Goal: Task Accomplishment & Management: Manage account settings

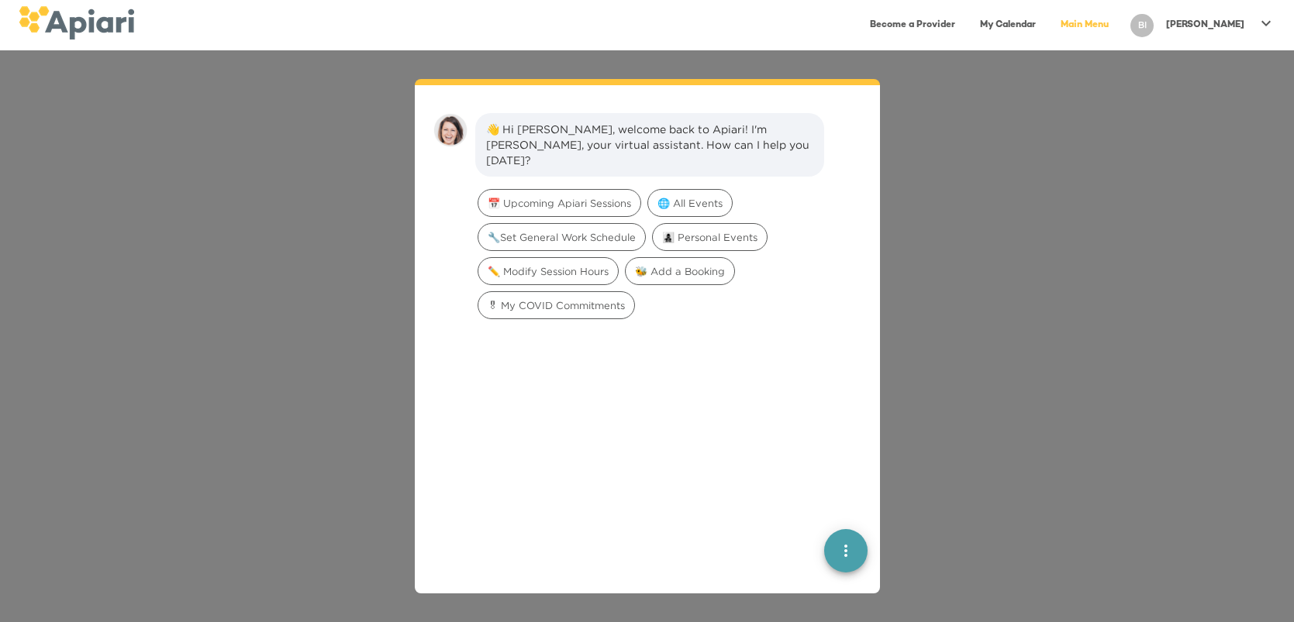
scroll to position [21, 0]
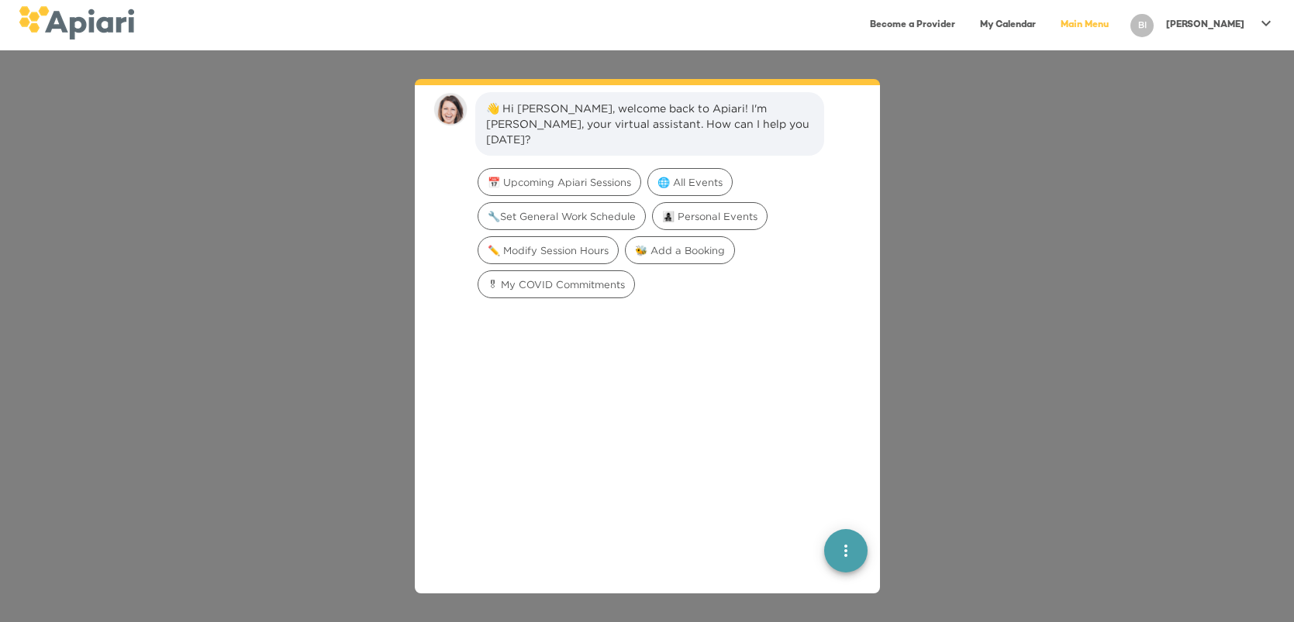
click at [1263, 22] on icon at bounding box center [1265, 22] width 9 height 5
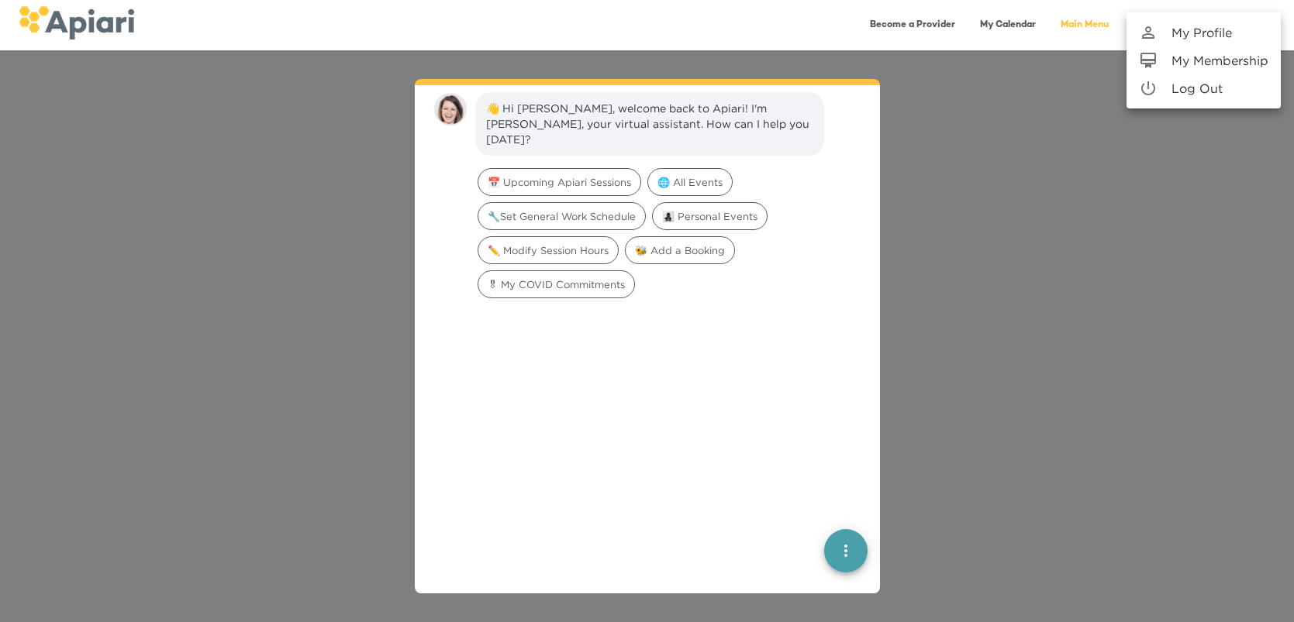
click at [1213, 33] on p "My Profile" at bounding box center [1201, 32] width 60 height 19
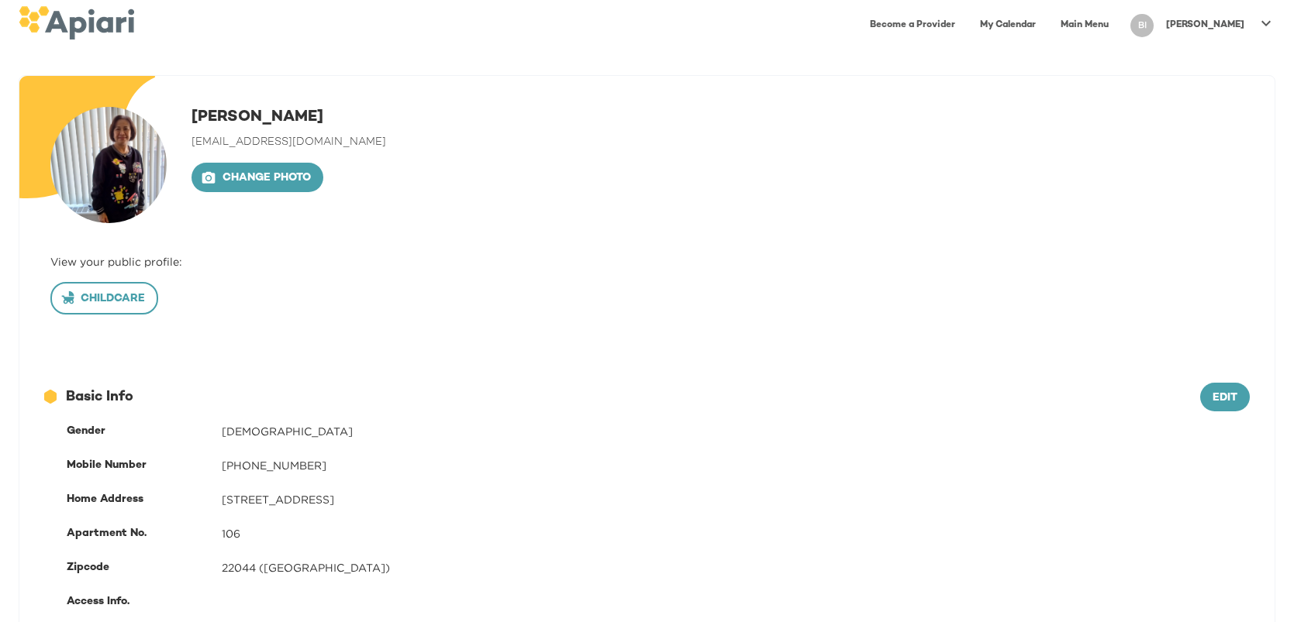
click at [120, 302] on span "Childcare" at bounding box center [104, 299] width 81 height 19
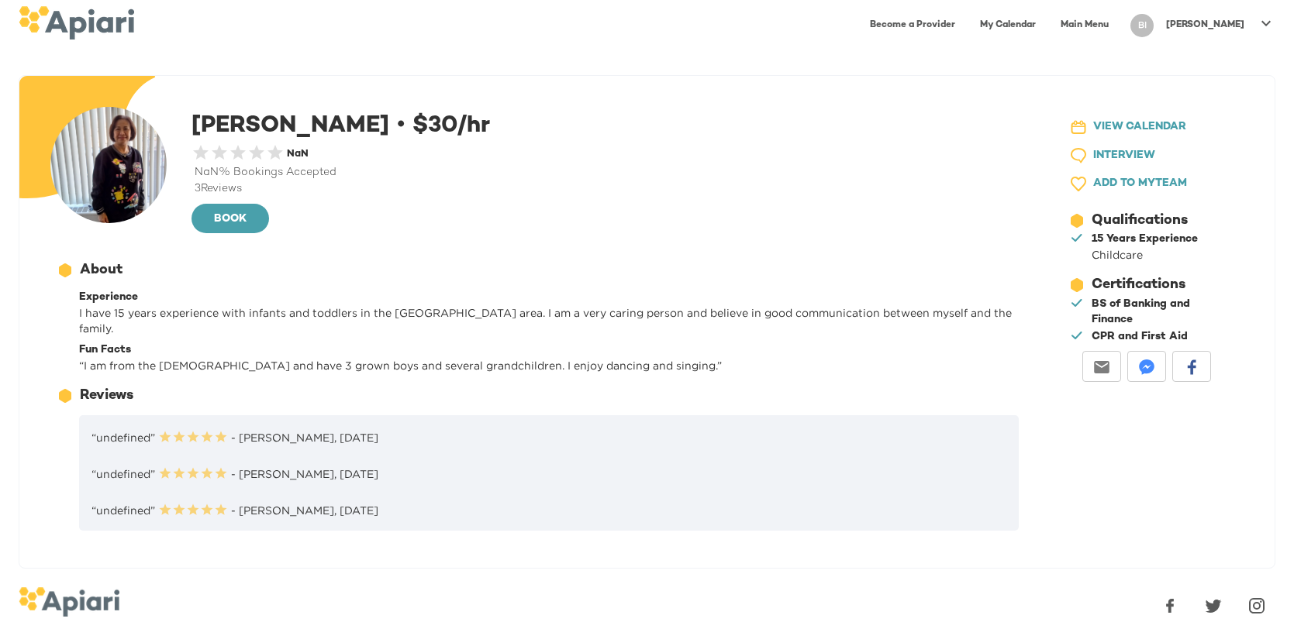
scroll to position [45, 0]
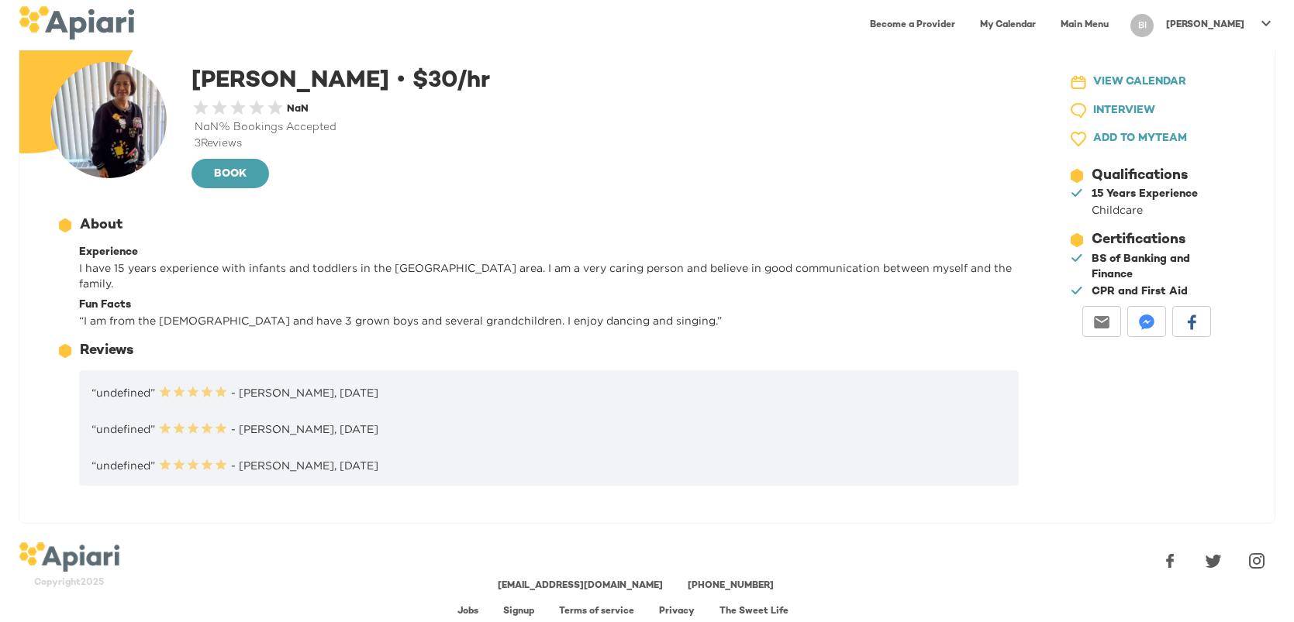
click at [472, 607] on link "Jobs" at bounding box center [467, 612] width 21 height 10
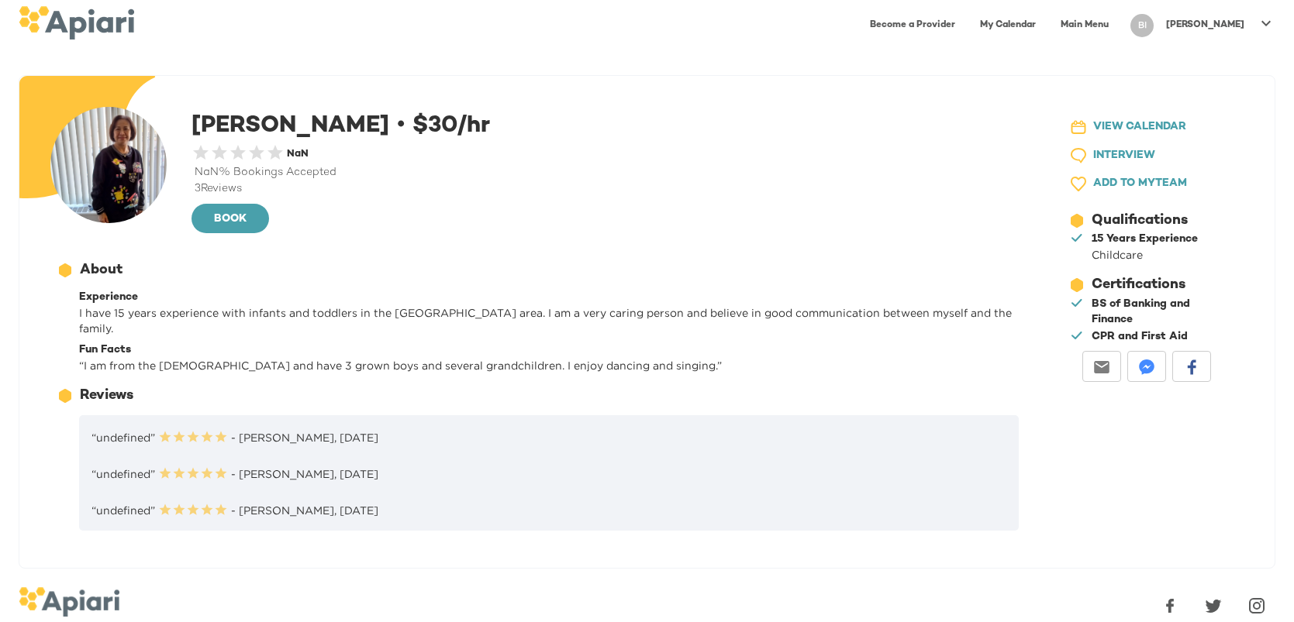
click at [1263, 21] on icon at bounding box center [1265, 23] width 19 height 19
click at [1210, 92] on p "Log Out" at bounding box center [1196, 88] width 51 height 19
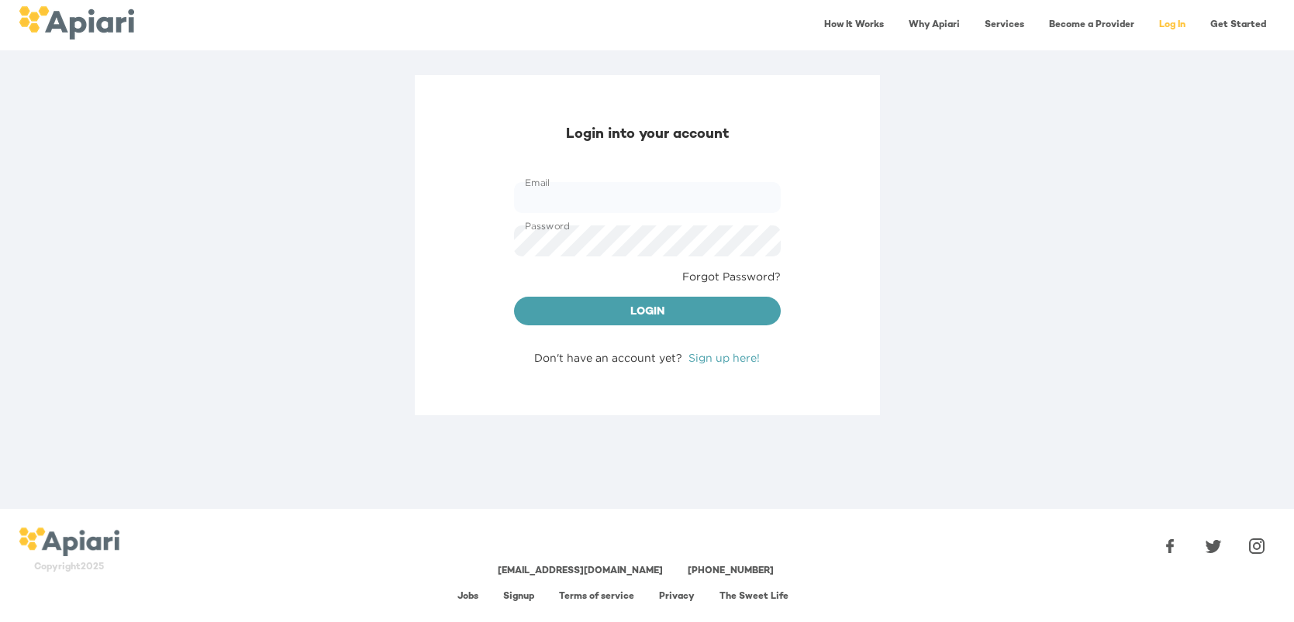
type input "**********"
